Goal: Find specific fact: Find specific page/section

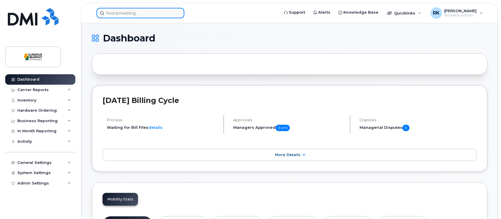
click at [110, 12] on input at bounding box center [140, 13] width 88 height 10
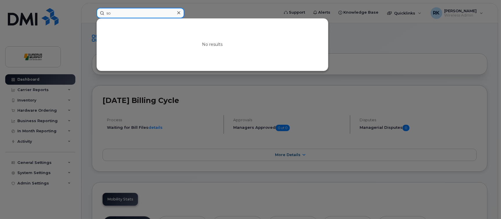
type input "s"
type input "k"
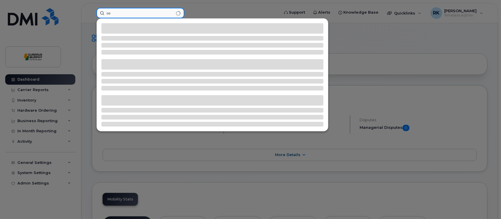
type input "s"
type input "j"
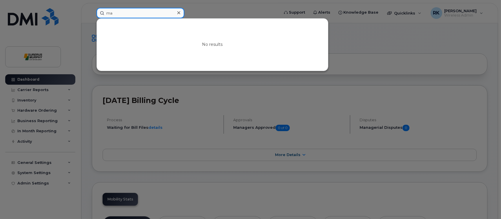
type input "m"
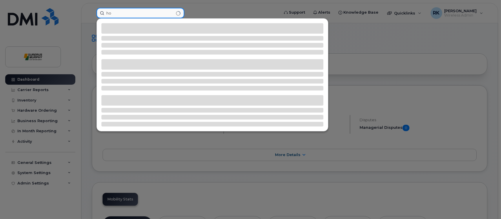
type input "h"
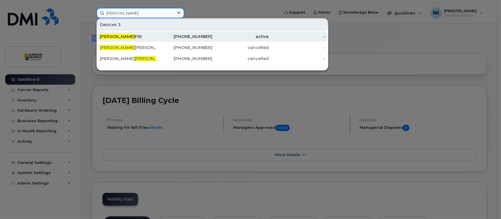
type input "[PERSON_NAME]"
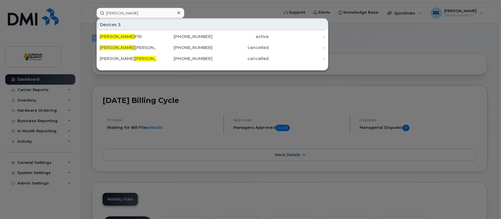
drag, startPoint x: 186, startPoint y: 33, endPoint x: 347, endPoint y: 69, distance: 165.1
click at [187, 33] on div "403-837-5433" at bounding box center [184, 36] width 56 height 10
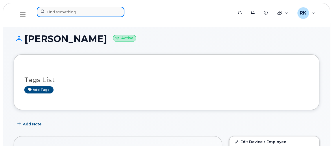
click at [83, 14] on input at bounding box center [81, 12] width 88 height 10
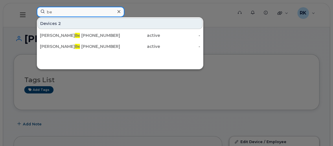
type input "b"
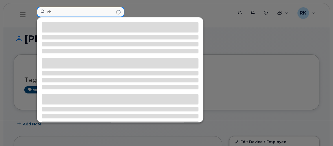
type input "c"
type input "b"
type input "s"
type input "j"
type input "b"
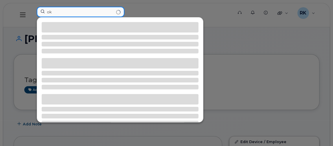
type input "o"
type input "m"
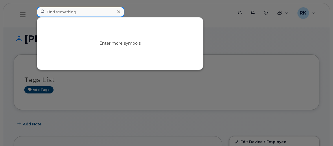
click at [90, 13] on input at bounding box center [81, 12] width 88 height 10
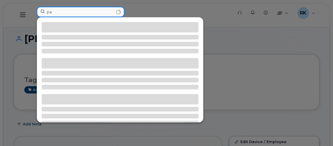
type input "p"
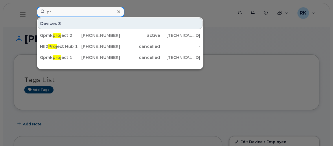
type input "p"
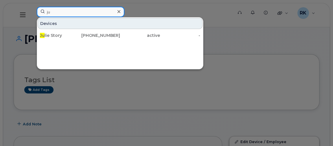
type input "j"
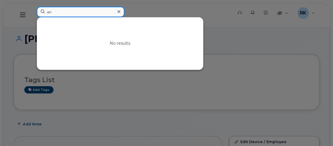
type input "a"
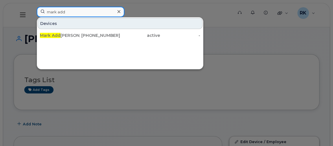
type input "mark add"
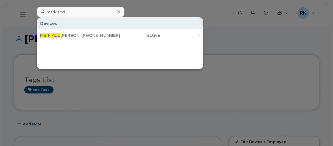
drag, startPoint x: 118, startPoint y: 12, endPoint x: 108, endPoint y: 14, distance: 10.5
click at [118, 11] on icon at bounding box center [119, 11] width 3 height 5
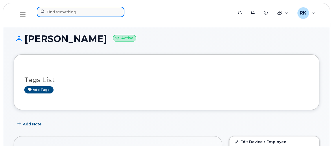
click at [79, 13] on input at bounding box center [81, 12] width 88 height 10
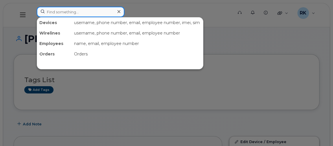
paste input "4374254492"
type input "4374254492"
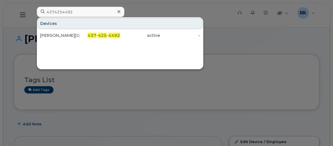
click at [118, 12] on icon at bounding box center [119, 11] width 3 height 5
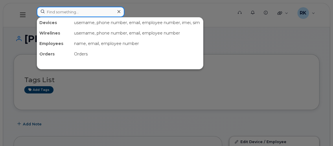
click at [81, 13] on input at bounding box center [81, 12] width 88 height 10
paste input "4379611692"
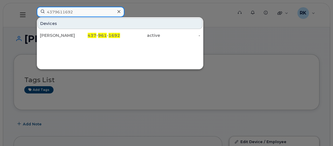
type input "4379611692"
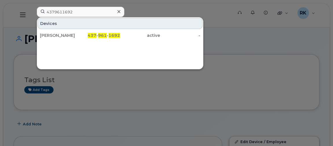
click at [118, 12] on icon at bounding box center [119, 11] width 3 height 5
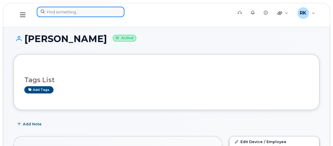
click at [95, 13] on input at bounding box center [81, 12] width 88 height 10
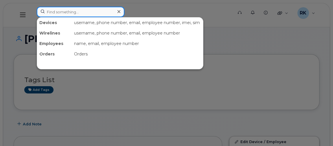
paste input "4375187479"
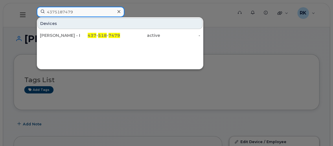
type input "4375187479"
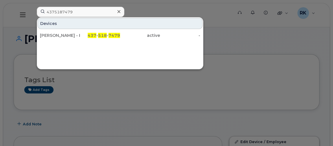
drag, startPoint x: 119, startPoint y: 12, endPoint x: 96, endPoint y: 14, distance: 23.3
click at [119, 12] on icon at bounding box center [119, 11] width 3 height 3
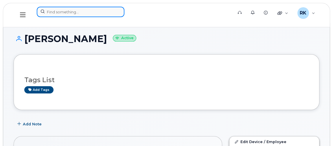
click at [87, 14] on input at bounding box center [81, 12] width 88 height 10
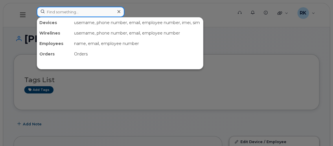
paste input "4375188098"
type input "4375188098"
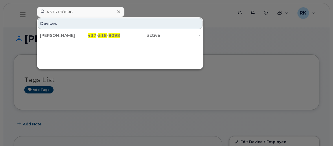
click at [118, 12] on icon at bounding box center [119, 11] width 3 height 5
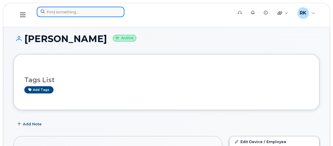
click at [84, 14] on input at bounding box center [81, 12] width 88 height 10
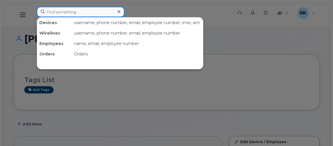
paste input "4374494005"
type input "4374494005"
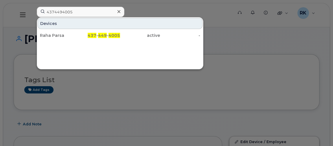
drag, startPoint x: 118, startPoint y: 12, endPoint x: 106, endPoint y: 13, distance: 12.3
click at [118, 12] on icon at bounding box center [119, 11] width 3 height 3
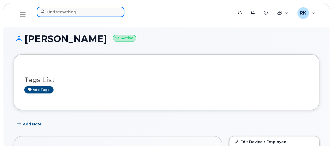
click at [88, 14] on input at bounding box center [81, 12] width 88 height 10
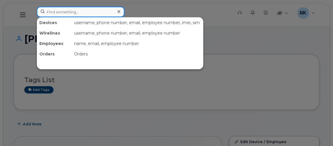
paste input "4374400374"
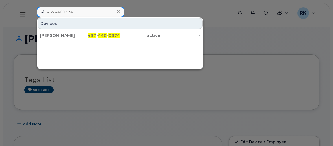
type input "4374400374"
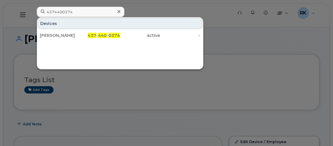
drag, startPoint x: 118, startPoint y: 11, endPoint x: 136, endPoint y: 20, distance: 20.0
click at [118, 11] on icon at bounding box center [119, 11] width 3 height 3
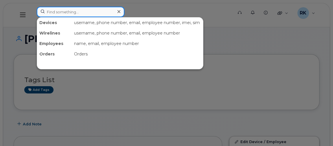
click at [94, 14] on input at bounding box center [81, 12] width 88 height 10
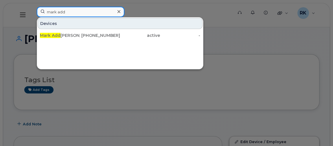
type input "mark add"
